Goal: Feedback & Contribution: Leave review/rating

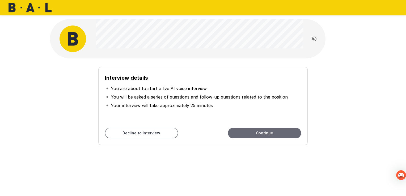
click at [267, 132] on button "Continue" at bounding box center [264, 133] width 73 height 11
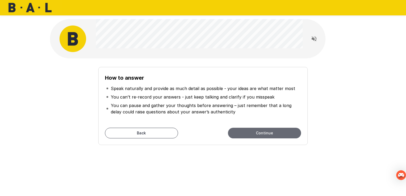
click at [265, 133] on button "Continue" at bounding box center [264, 133] width 73 height 11
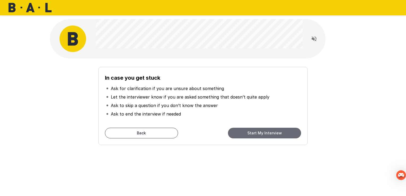
click at [265, 133] on button "Start My Interview" at bounding box center [264, 133] width 73 height 11
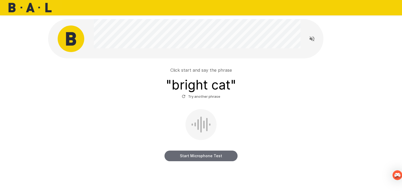
click at [202, 156] on button "Start Microphone Test" at bounding box center [200, 156] width 73 height 11
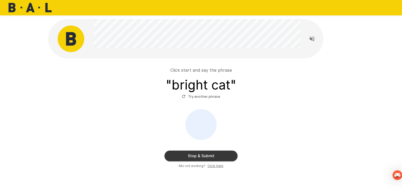
click at [212, 166] on u "Click Here" at bounding box center [215, 166] width 16 height 4
click at [287, 183] on div "Click start and say the phrase " bright cat " Try another phrase Stop & Submit …" at bounding box center [201, 106] width 319 height 213
click at [282, 169] on div "Click start and say the phrase " bright cat " Try another phrase Stop & Submit …" at bounding box center [201, 114] width 306 height 112
click at [210, 165] on u "Click Here" at bounding box center [215, 166] width 16 height 4
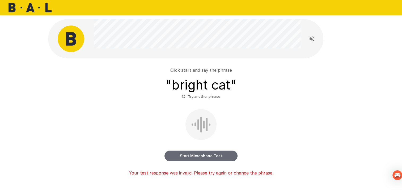
click at [183, 155] on button "Start Microphone Test" at bounding box center [200, 156] width 73 height 11
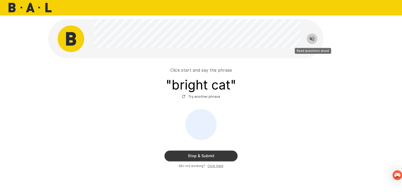
click at [312, 37] on icon "Read questions aloud" at bounding box center [311, 38] width 5 height 5
click at [195, 70] on p "Click start and say the phrase" at bounding box center [201, 70] width 62 height 6
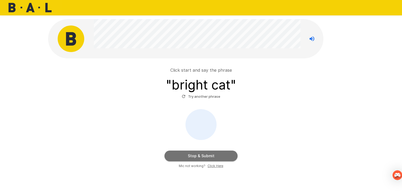
click at [199, 155] on button "Stop & Submit" at bounding box center [200, 156] width 73 height 11
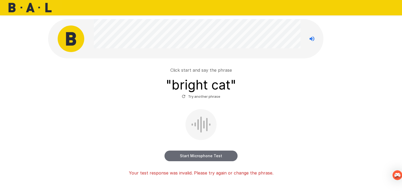
click at [199, 155] on button "Start Microphone Test" at bounding box center [200, 156] width 73 height 11
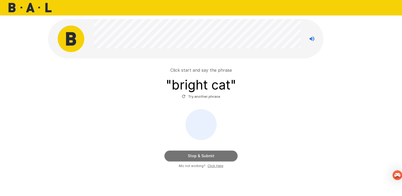
click at [199, 155] on button "Stop & Submit" at bounding box center [200, 156] width 73 height 11
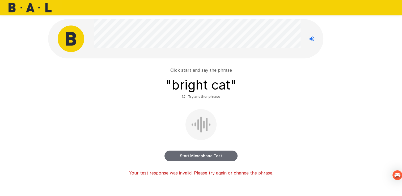
click at [208, 155] on button "Start Microphone Test" at bounding box center [200, 156] width 73 height 11
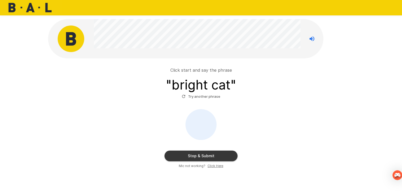
click at [185, 96] on icon "button" at bounding box center [183, 96] width 5 height 5
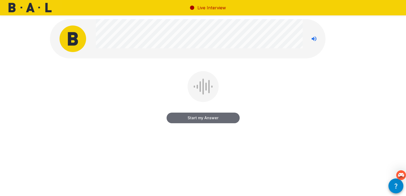
click at [194, 118] on button "Start my Answer" at bounding box center [203, 118] width 73 height 11
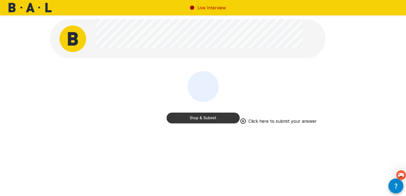
click at [248, 118] on div "Stop & Submit Click here to submit your answer" at bounding box center [203, 101] width 306 height 60
click at [216, 120] on button "Stop & Submit" at bounding box center [203, 118] width 73 height 11
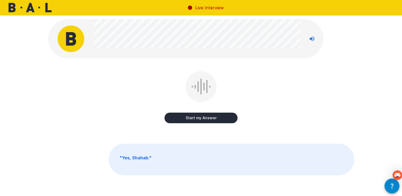
click at [138, 160] on b "" Yes, Shahab. "" at bounding box center [136, 157] width 32 height 5
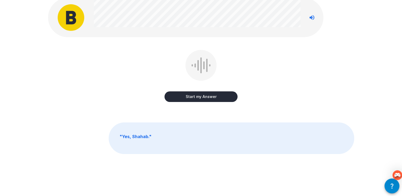
scroll to position [22, 0]
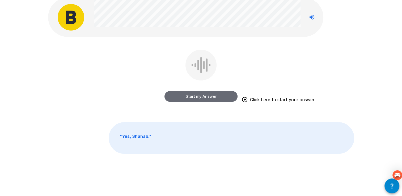
click at [216, 95] on button "Start my Answer" at bounding box center [200, 96] width 73 height 11
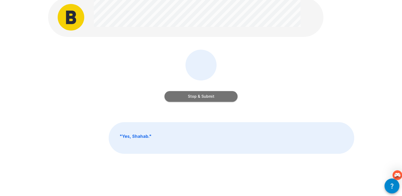
click at [216, 95] on button "Stop & Submit" at bounding box center [200, 96] width 73 height 11
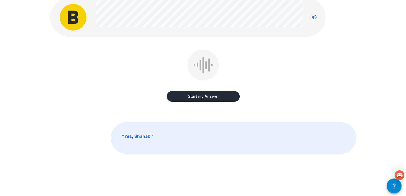
scroll to position [0, 0]
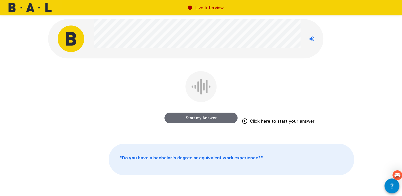
click at [209, 119] on button "Start my Answer" at bounding box center [200, 118] width 73 height 11
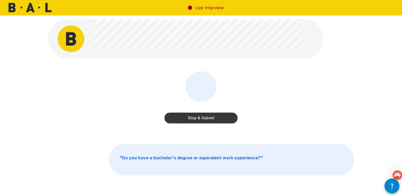
click at [202, 119] on button "Stop & Submit" at bounding box center [200, 118] width 73 height 11
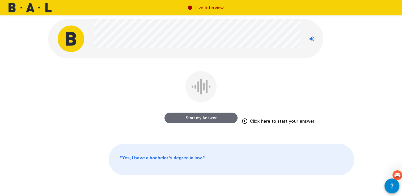
click at [202, 119] on button "Start my Answer" at bounding box center [200, 118] width 73 height 11
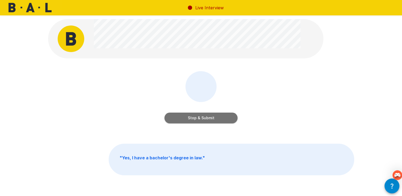
click at [202, 119] on button "Stop & Submit" at bounding box center [200, 118] width 73 height 11
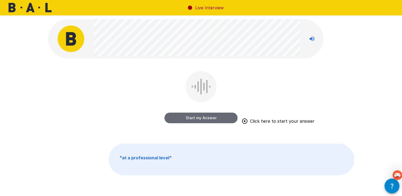
click at [202, 119] on button "Start my Answer" at bounding box center [200, 118] width 73 height 11
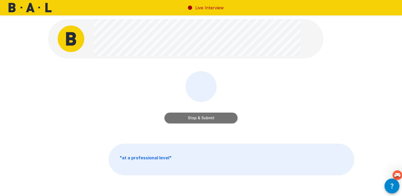
click at [202, 119] on button "Stop & Submit" at bounding box center [200, 118] width 73 height 11
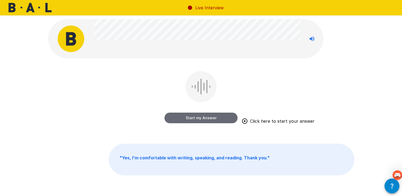
click at [202, 119] on button "Start my Answer" at bounding box center [200, 118] width 73 height 11
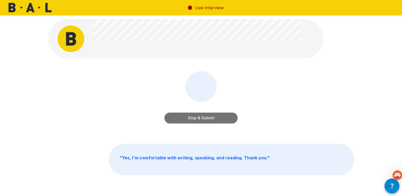
click at [202, 119] on button "Stop & Submit" at bounding box center [200, 118] width 73 height 11
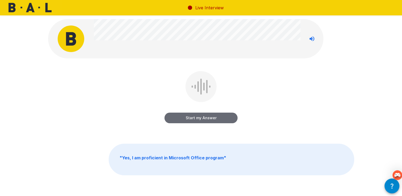
click at [202, 119] on button "Start my Answer" at bounding box center [200, 118] width 73 height 11
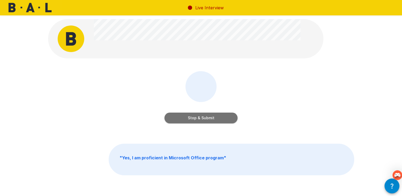
click at [202, 119] on button "Stop & Submit" at bounding box center [200, 118] width 73 height 11
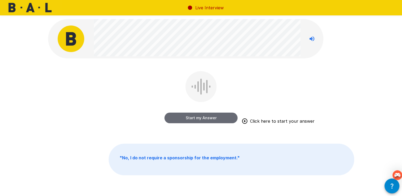
click at [202, 119] on button "Start my Answer" at bounding box center [200, 118] width 73 height 11
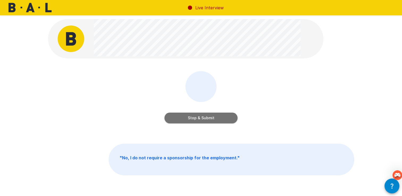
click at [202, 119] on button "Stop & Submit" at bounding box center [200, 118] width 73 height 11
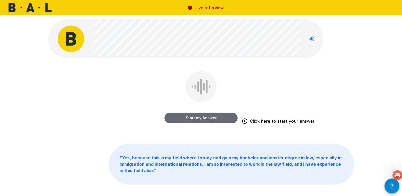
click at [202, 119] on button "Start my Answer" at bounding box center [200, 118] width 73 height 11
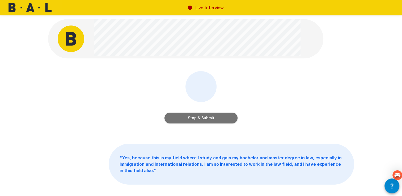
click at [202, 119] on button "Stop & Submit" at bounding box center [200, 118] width 73 height 11
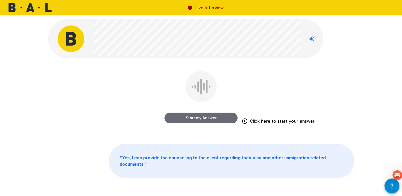
click at [202, 119] on button "Start my Answer" at bounding box center [200, 118] width 73 height 11
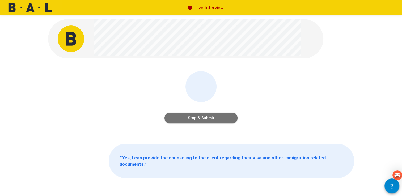
click at [202, 119] on button "Stop & Submit" at bounding box center [200, 118] width 73 height 11
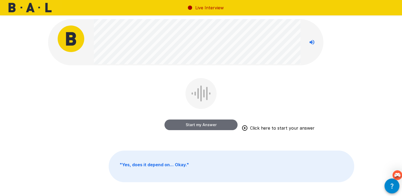
click at [202, 124] on button "Start my Answer" at bounding box center [200, 125] width 73 height 11
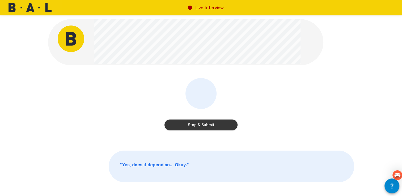
click at [202, 124] on button "Stop & Submit" at bounding box center [200, 125] width 73 height 11
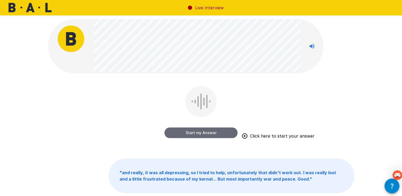
click at [204, 131] on button "Start my Answer" at bounding box center [200, 133] width 73 height 11
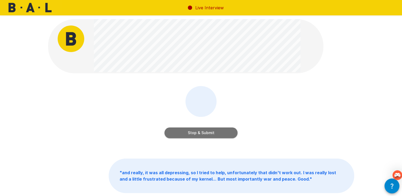
click at [204, 131] on button "Stop & Submit" at bounding box center [200, 133] width 73 height 11
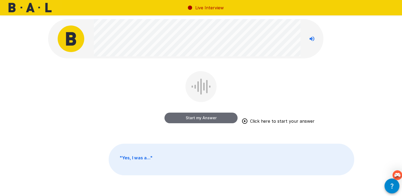
click at [204, 117] on button "Start my Answer" at bounding box center [200, 118] width 73 height 11
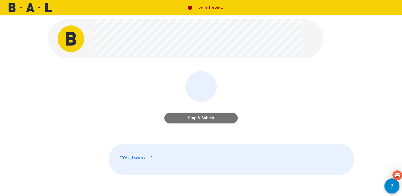
click at [204, 117] on button "Stop & Submit" at bounding box center [200, 118] width 73 height 11
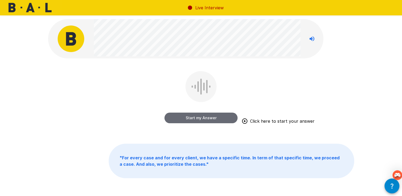
click at [199, 118] on button "Start my Answer" at bounding box center [200, 118] width 73 height 11
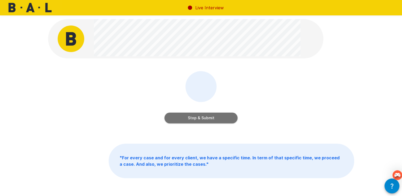
click at [199, 118] on button "Stop & Submit" at bounding box center [200, 118] width 73 height 11
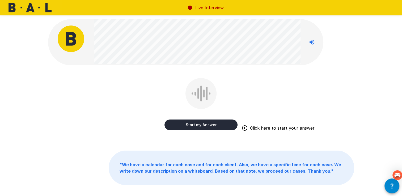
click at [198, 125] on button "Start my Answer" at bounding box center [200, 125] width 73 height 11
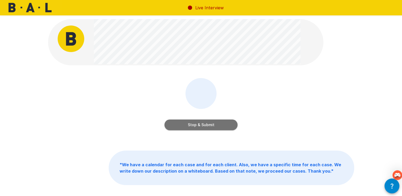
click at [198, 125] on button "Stop & Submit" at bounding box center [200, 125] width 73 height 11
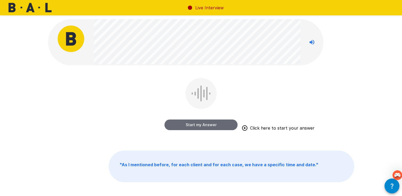
click at [205, 125] on button "Start my Answer" at bounding box center [200, 125] width 73 height 11
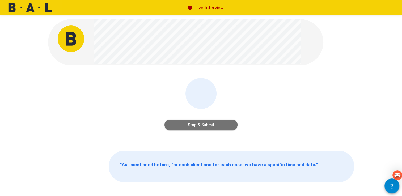
click at [205, 125] on button "Stop & Submit" at bounding box center [200, 125] width 73 height 11
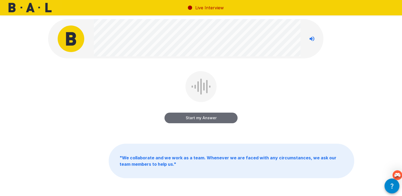
click at [202, 118] on button "Start my Answer" at bounding box center [200, 118] width 73 height 11
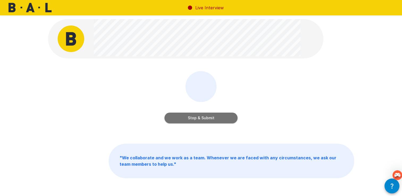
click at [202, 118] on button "Stop & Submit" at bounding box center [200, 118] width 73 height 11
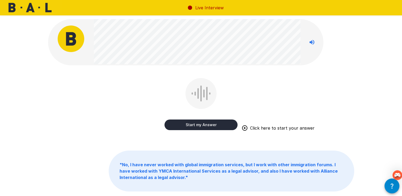
click at [198, 124] on button "Start my Answer" at bounding box center [200, 125] width 73 height 11
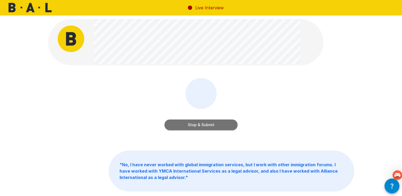
click at [198, 124] on button "Stop & Submit" at bounding box center [200, 125] width 73 height 11
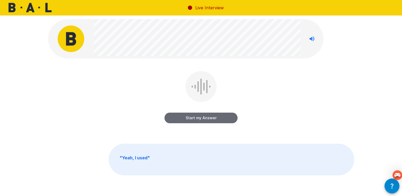
click at [196, 115] on button "Start my Answer" at bounding box center [200, 118] width 73 height 11
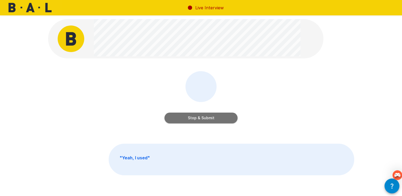
click at [199, 117] on button "Stop & Submit" at bounding box center [200, 118] width 73 height 11
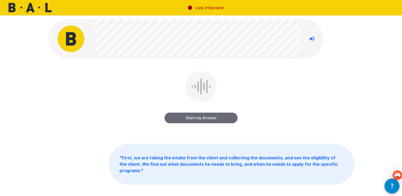
click at [199, 117] on button "Start my Answer" at bounding box center [200, 118] width 73 height 11
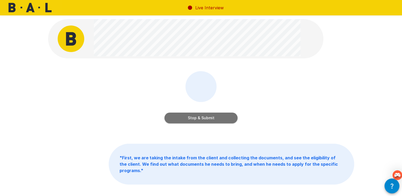
click at [199, 117] on button "Stop & Submit" at bounding box center [200, 118] width 73 height 11
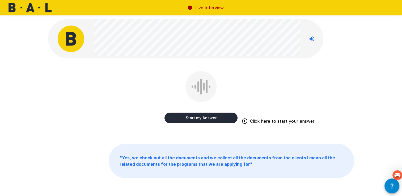
click at [199, 117] on button "Start my Answer" at bounding box center [200, 118] width 73 height 11
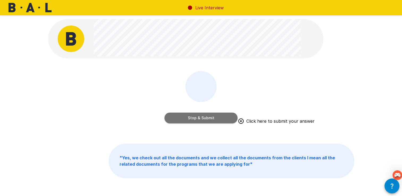
click at [199, 117] on button "Stop & Submit" at bounding box center [200, 118] width 73 height 11
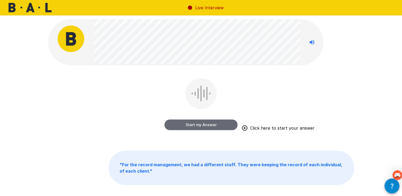
click at [202, 126] on button "Start my Answer" at bounding box center [200, 125] width 73 height 11
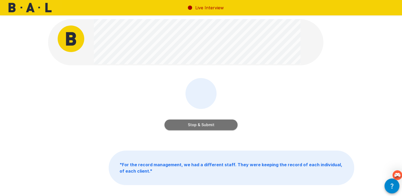
click at [202, 126] on button "Stop & Submit" at bounding box center [200, 125] width 73 height 11
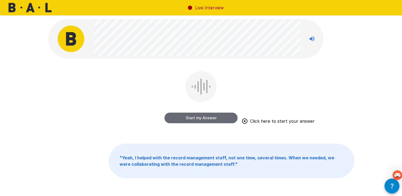
click at [204, 118] on button "Start my Answer" at bounding box center [200, 118] width 73 height 11
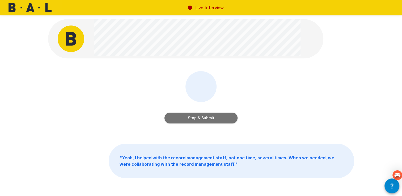
click at [204, 118] on button "Stop & Submit" at bounding box center [200, 118] width 73 height 11
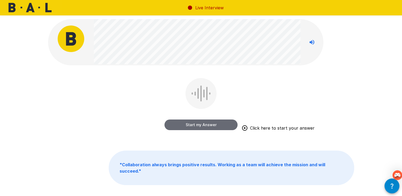
click at [199, 124] on button "Start my Answer" at bounding box center [200, 125] width 73 height 11
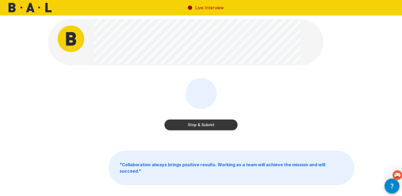
click at [199, 124] on button "Stop & Submit" at bounding box center [200, 125] width 73 height 11
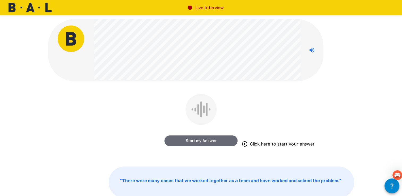
click at [208, 139] on button "Start my Answer" at bounding box center [200, 140] width 73 height 11
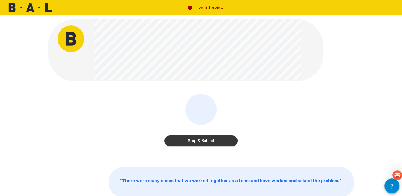
click at [208, 139] on button "Stop & Submit" at bounding box center [200, 140] width 73 height 11
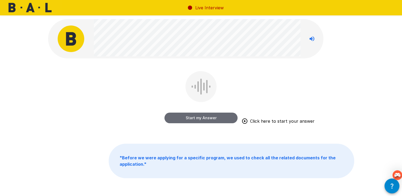
click at [200, 118] on button "Start my Answer" at bounding box center [200, 118] width 73 height 11
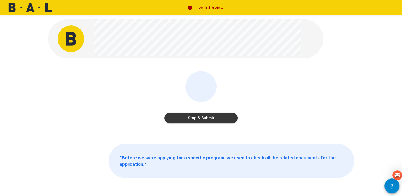
click at [200, 118] on button "Stop & Submit" at bounding box center [200, 118] width 73 height 11
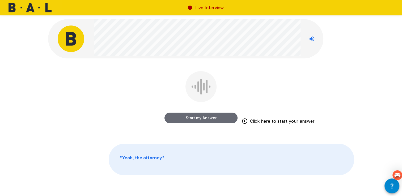
click at [200, 118] on button "Start my Answer" at bounding box center [200, 118] width 73 height 11
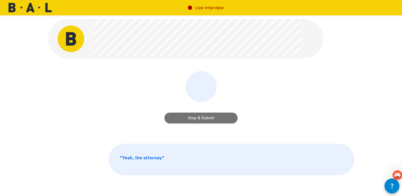
click at [200, 118] on button "Stop & Submit" at bounding box center [200, 118] width 73 height 11
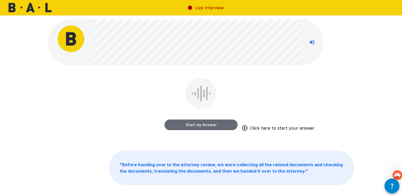
click at [201, 124] on button "Start my Answer" at bounding box center [200, 125] width 73 height 11
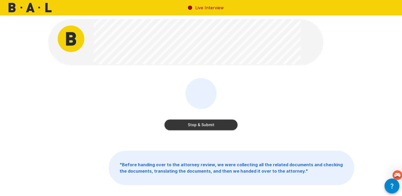
click at [201, 124] on button "Stop & Submit" at bounding box center [200, 125] width 73 height 11
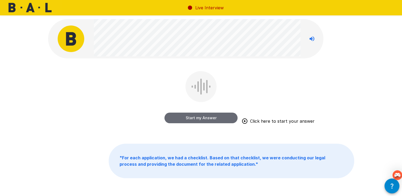
click at [198, 115] on button "Start my Answer" at bounding box center [200, 118] width 73 height 11
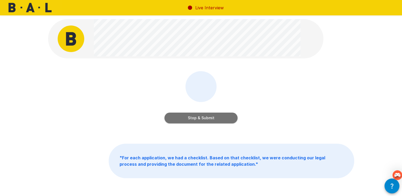
click at [202, 118] on button "Stop & Submit" at bounding box center [200, 118] width 73 height 11
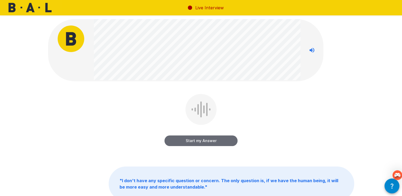
click at [207, 142] on button "Start my Answer" at bounding box center [200, 140] width 73 height 11
click at [207, 142] on button "Stop & Submit" at bounding box center [200, 140] width 73 height 11
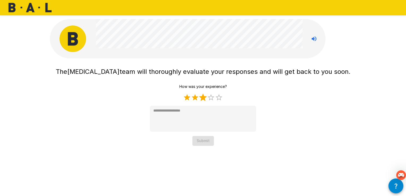
click at [203, 98] on label "3 Stars" at bounding box center [203, 98] width 8 height 8
type textarea "*"
click at [200, 141] on button "Submit" at bounding box center [203, 141] width 22 height 10
